Goal: Find specific page/section: Find specific page/section

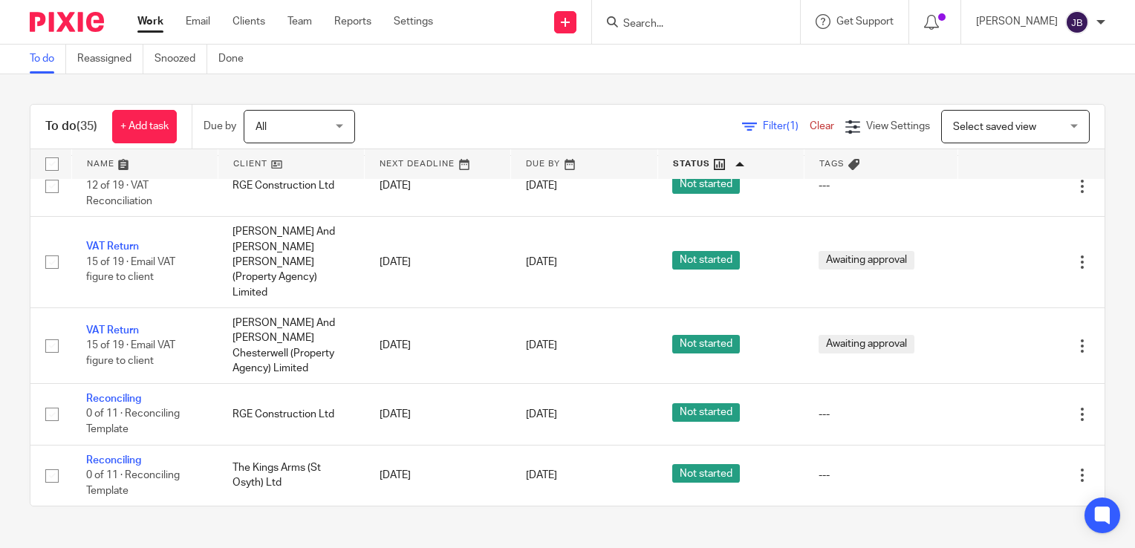
scroll to position [1956, 0]
click at [295, 112] on span "All" at bounding box center [294, 126] width 79 height 31
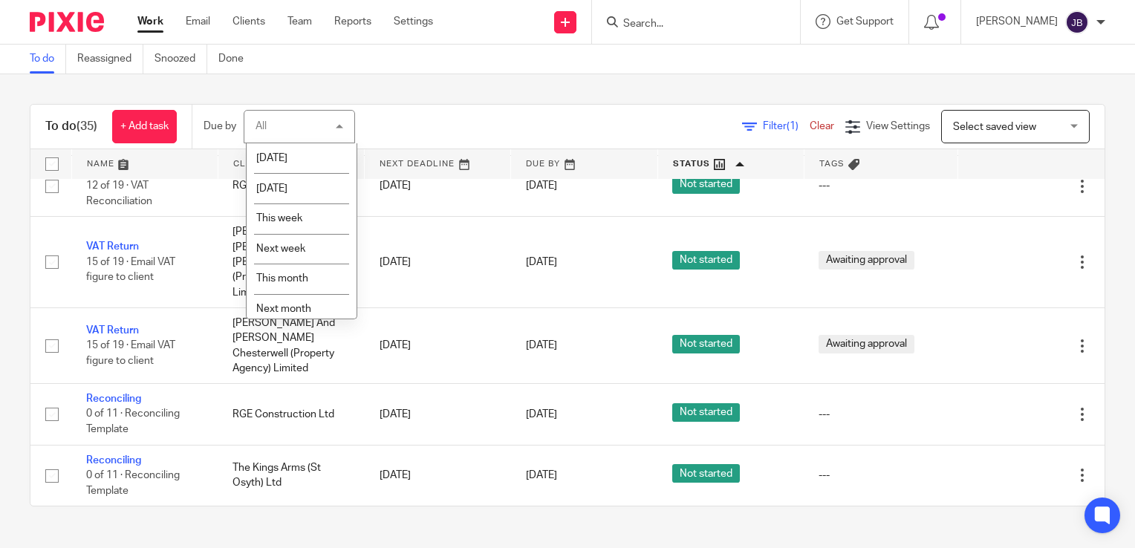
click at [296, 129] on div "All All" at bounding box center [299, 126] width 111 height 33
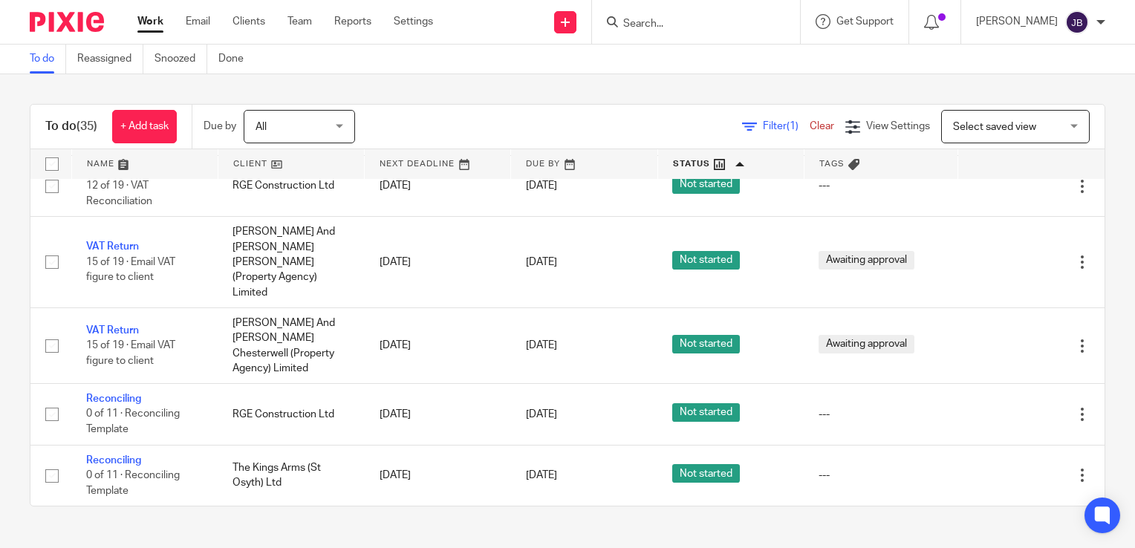
click at [295, 132] on span "All" at bounding box center [294, 126] width 79 height 31
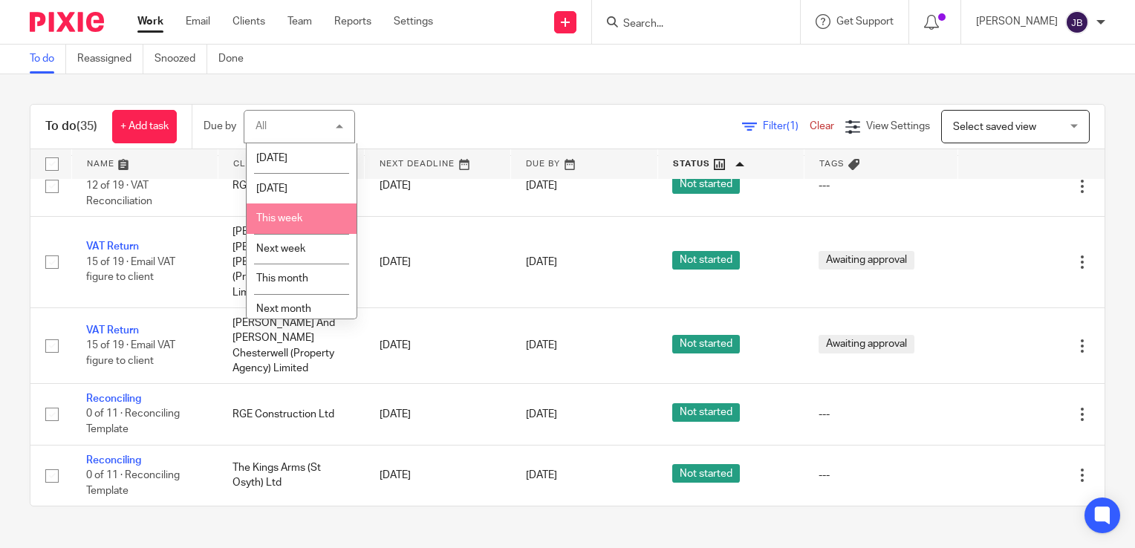
click at [155, 29] on link "Work" at bounding box center [150, 21] width 26 height 15
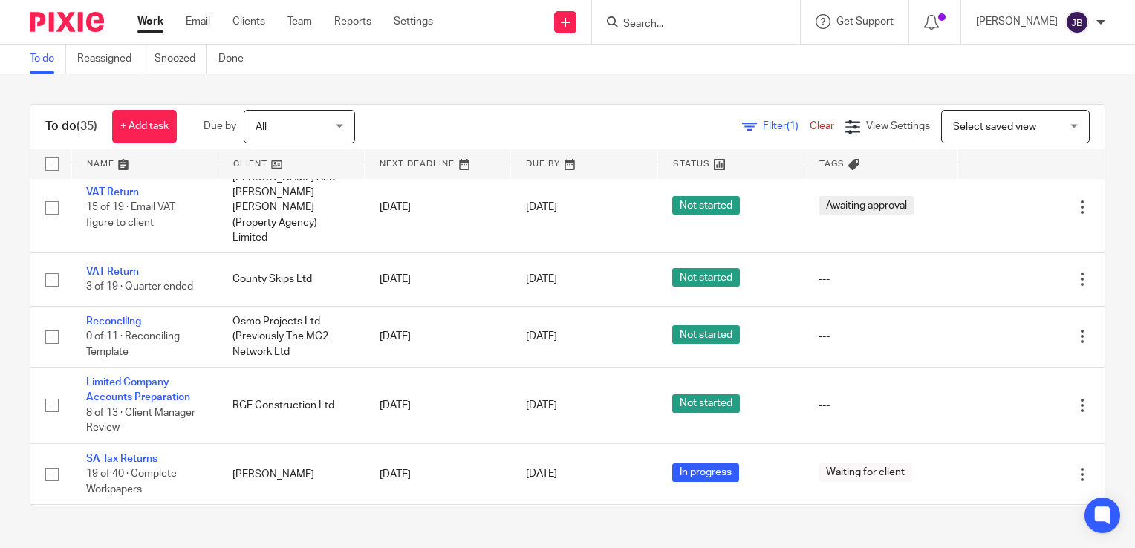
scroll to position [520, 0]
